Goal: Check status

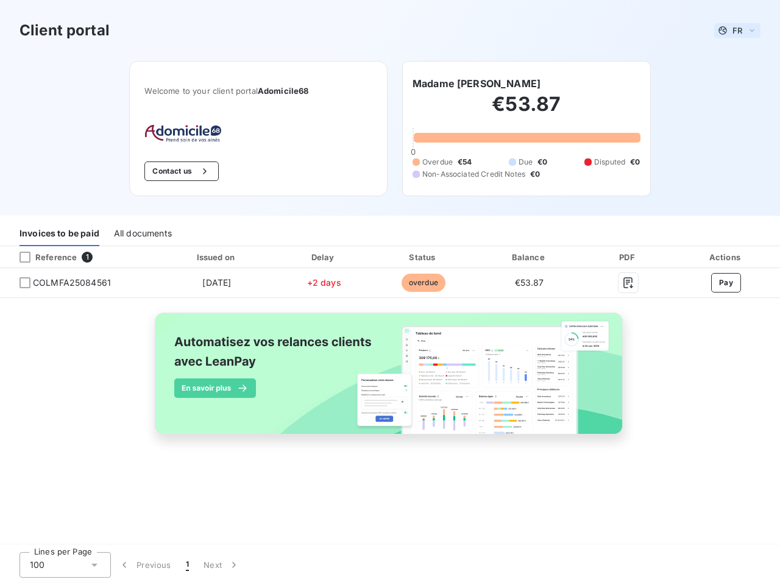
click at [737, 30] on span "FR" at bounding box center [737, 31] width 10 height 10
click at [180, 171] on button "Contact us" at bounding box center [181, 170] width 74 height 19
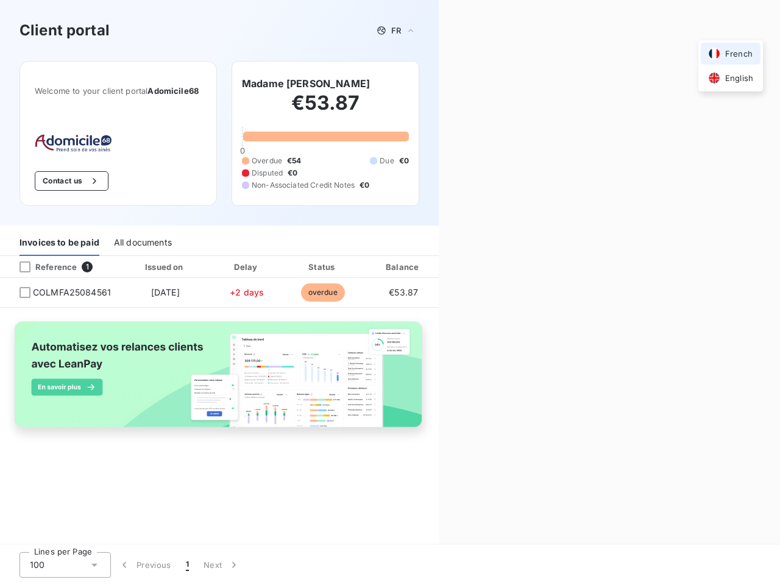
click at [481, 83] on div "Contact us Fill out the form below, and a member of our team will get back to y…" at bounding box center [608, 292] width 341 height 585
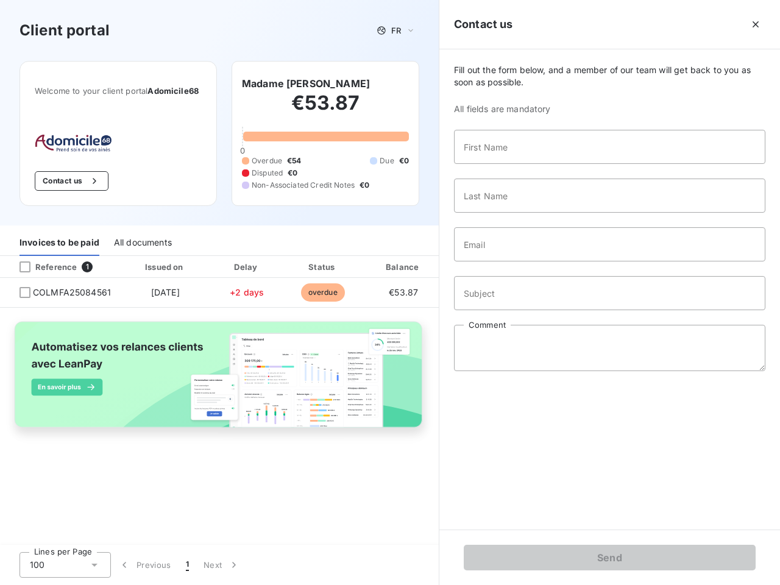
click at [59, 233] on div "Invoices to be paid" at bounding box center [59, 243] width 80 height 26
click at [142, 233] on div "All documents" at bounding box center [143, 243] width 58 height 26
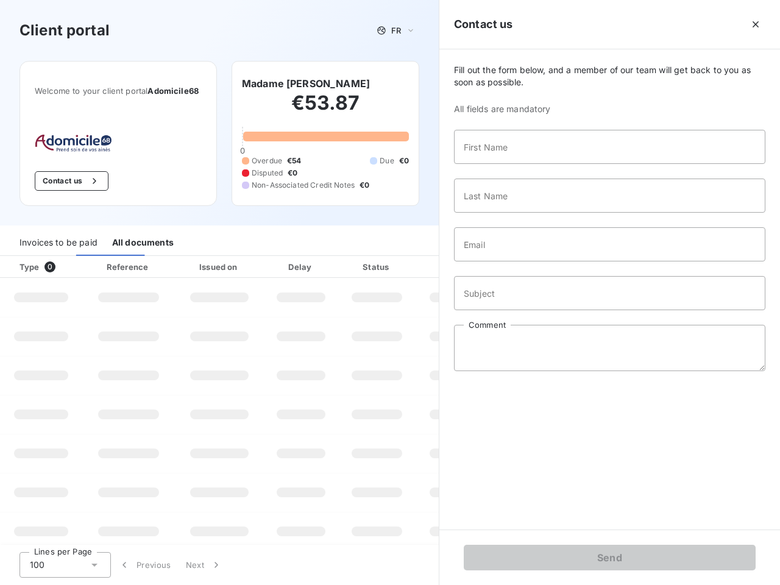
click at [79, 257] on th "Type 0" at bounding box center [41, 267] width 82 height 22
click at [25, 257] on th "Type 0" at bounding box center [41, 267] width 82 height 22
click at [217, 257] on th "Issued on" at bounding box center [219, 267] width 89 height 22
click at [324, 257] on th "Delay" at bounding box center [301, 267] width 74 height 22
click at [423, 257] on th "Amount" at bounding box center [456, 267] width 83 height 22
